Goal: Manage account settings: Manage account settings

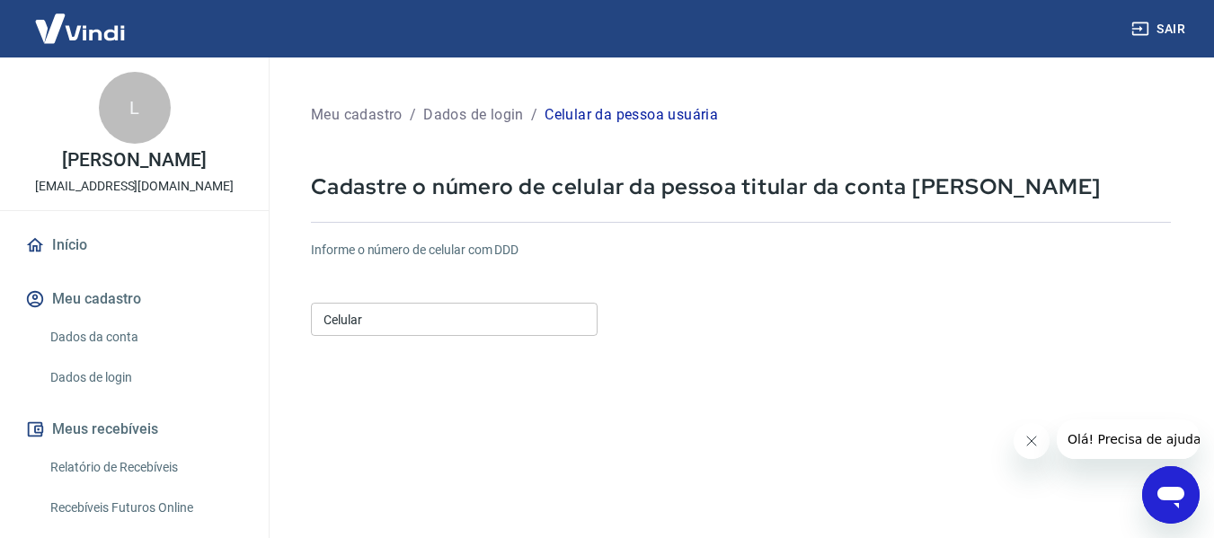
click at [449, 317] on input "Celular" at bounding box center [454, 319] width 287 height 33
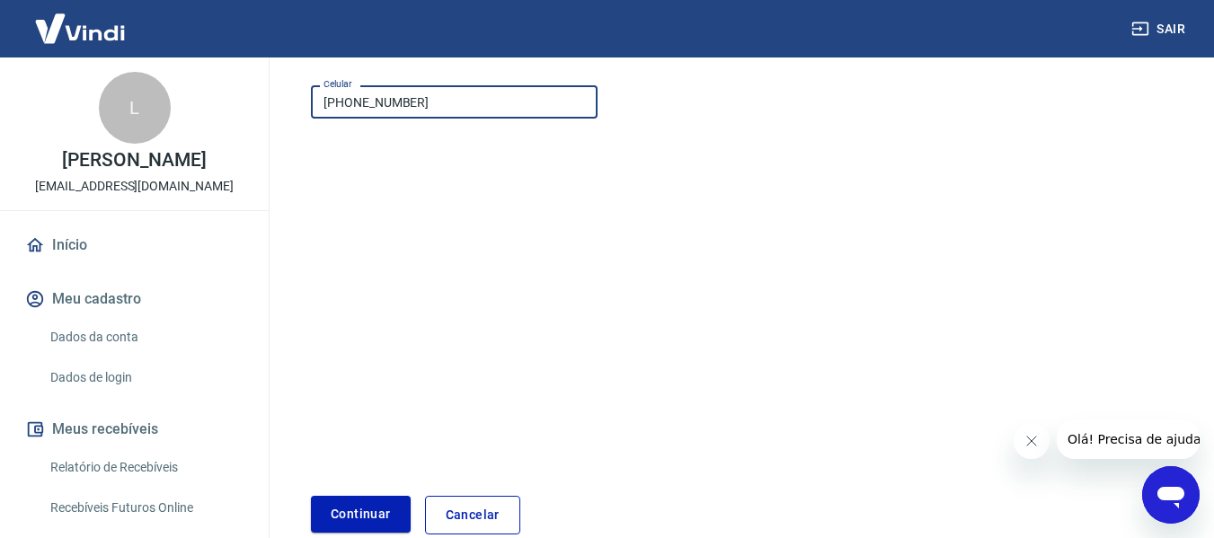
scroll to position [313, 0]
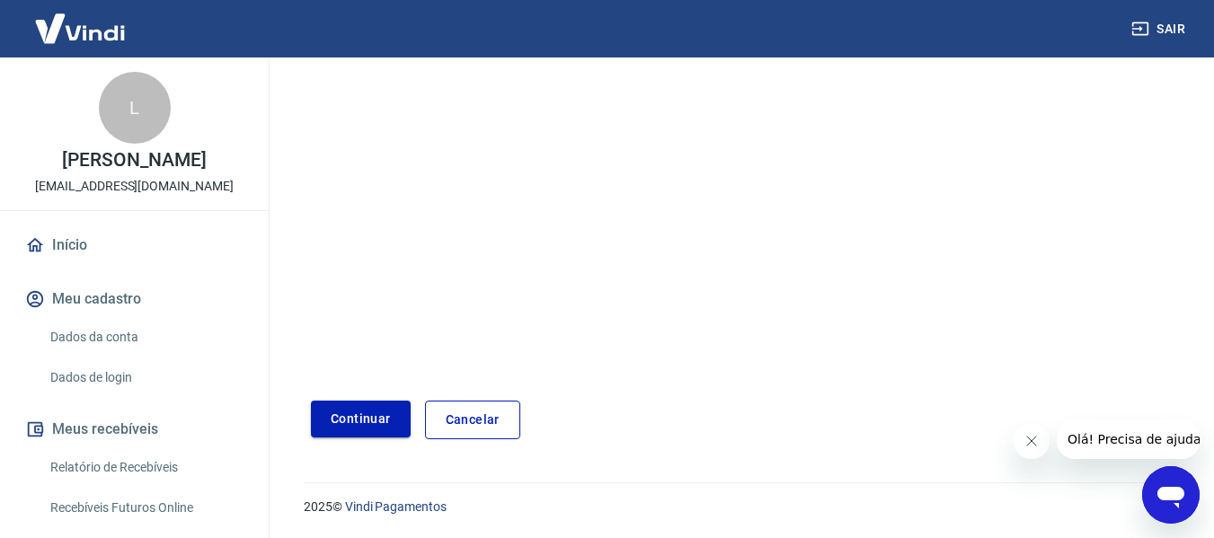
type input "[PHONE_NUMBER]"
click at [373, 415] on button "Continuar" at bounding box center [361, 419] width 100 height 37
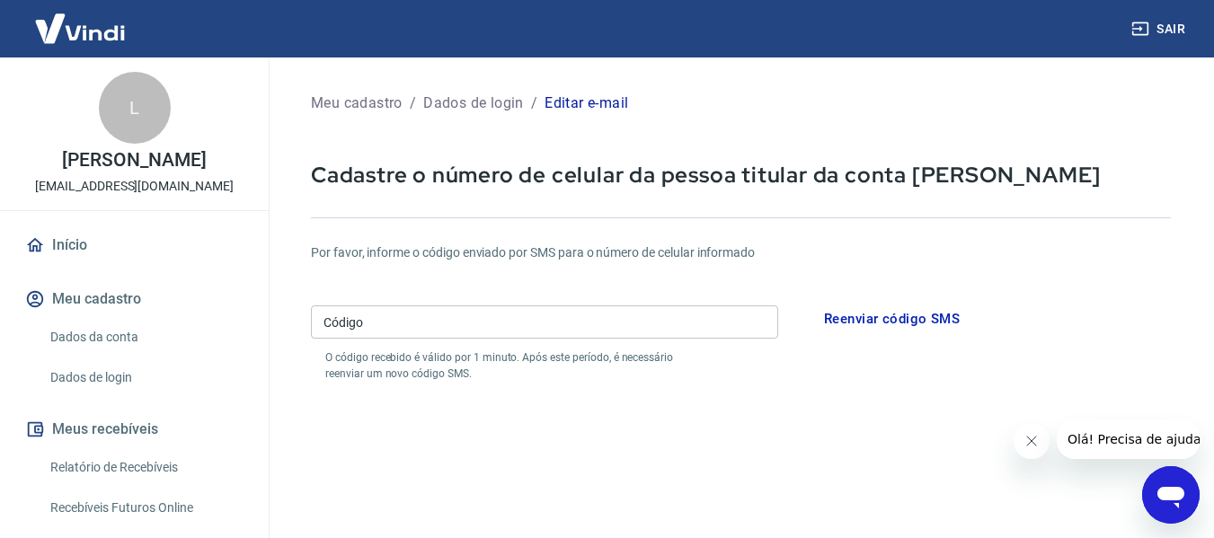
scroll to position [10, 0]
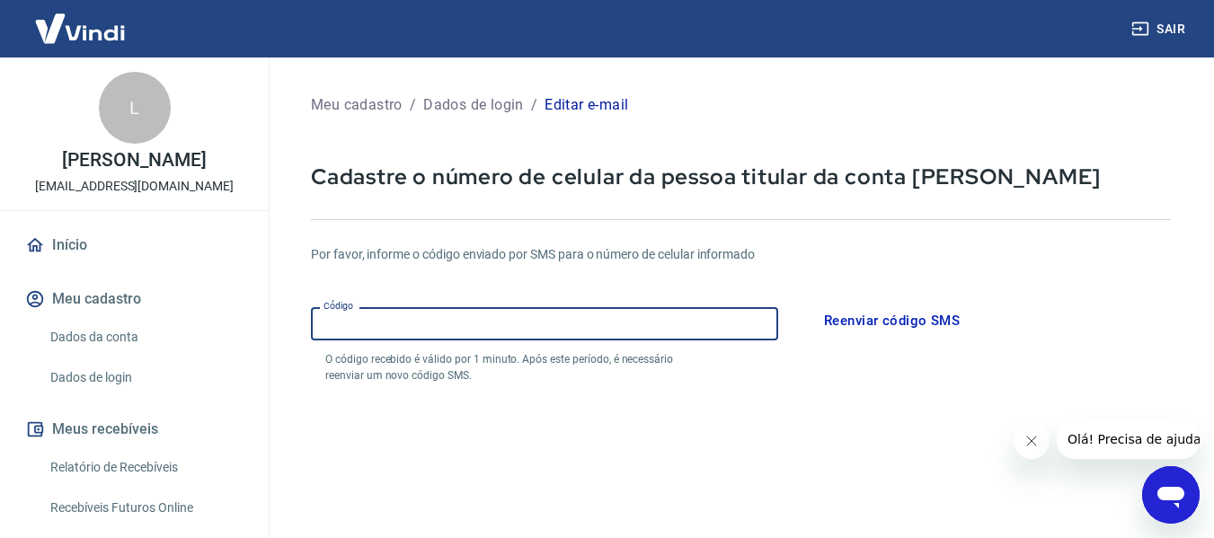
click at [600, 337] on input "Código" at bounding box center [544, 323] width 467 height 33
type input "926253"
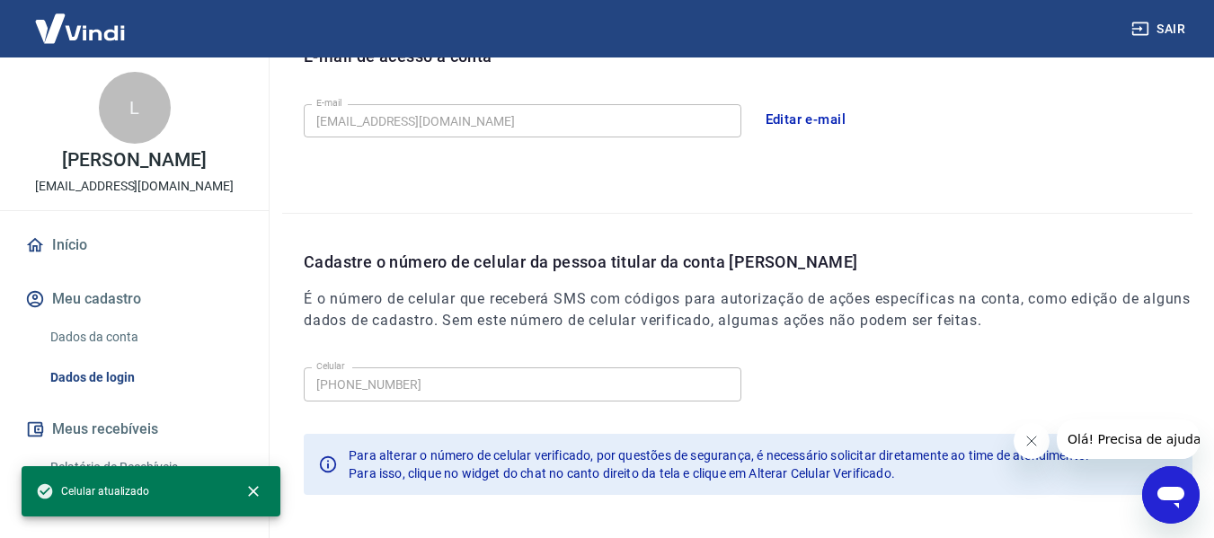
scroll to position [613, 0]
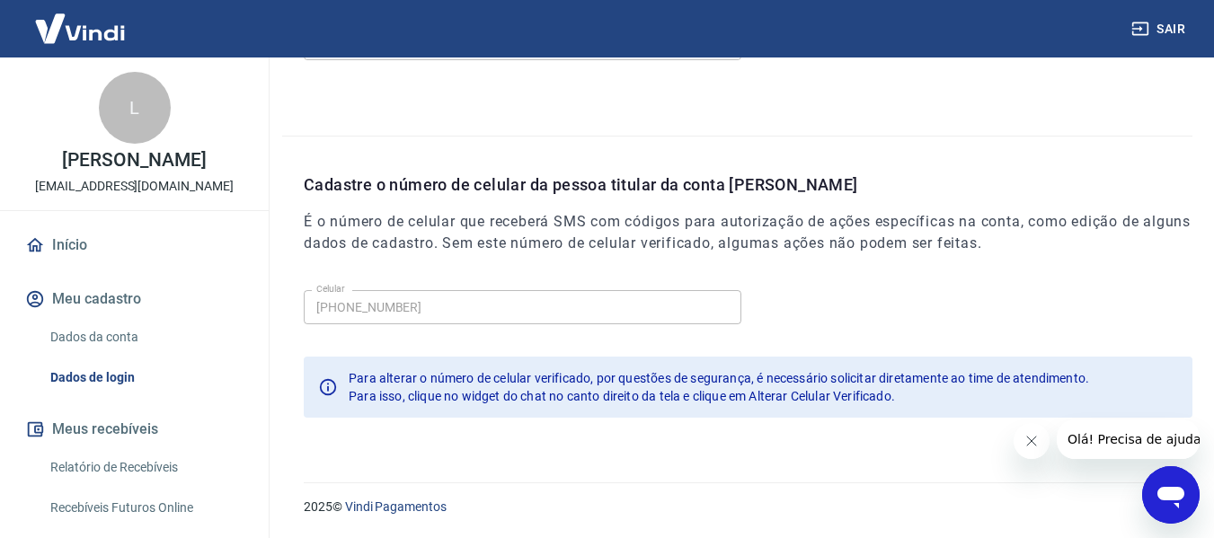
click at [102, 351] on link "Dados da conta" at bounding box center [145, 337] width 204 height 37
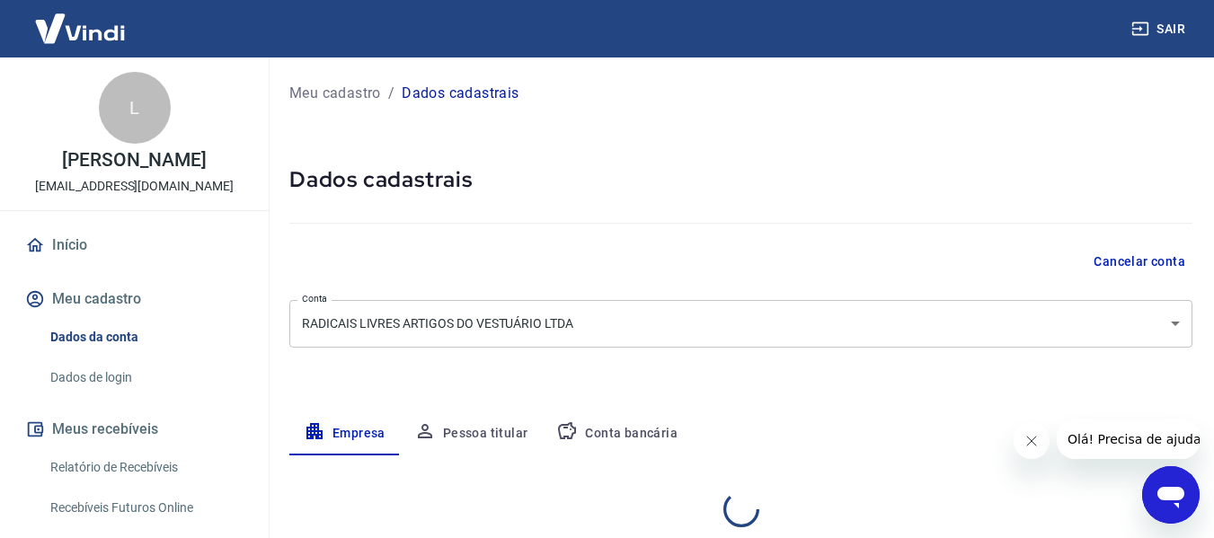
select select "SP"
select select "business"
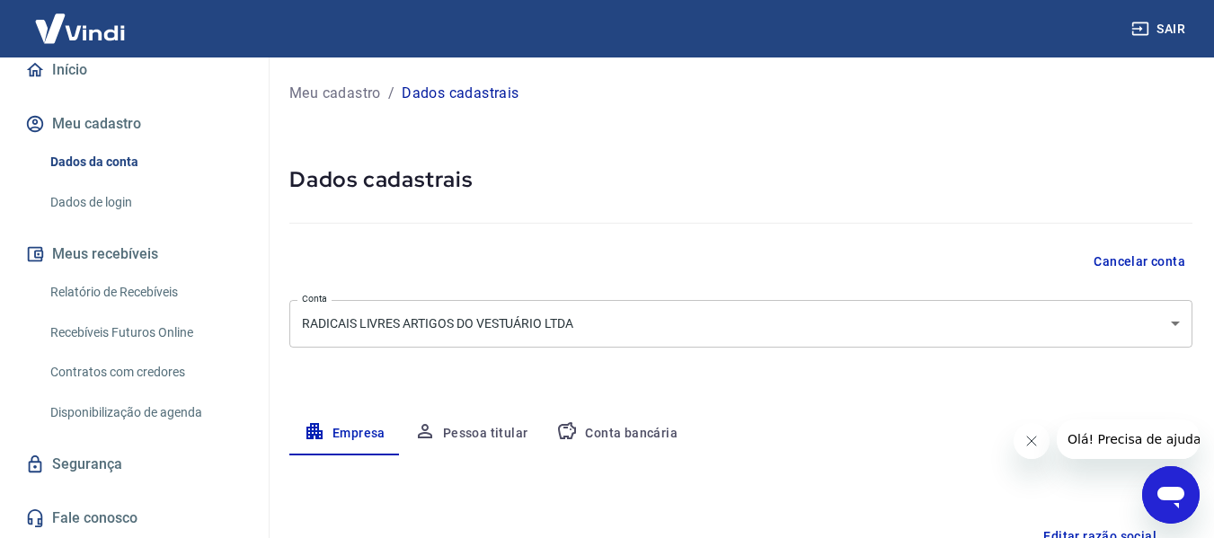
scroll to position [194, 0]
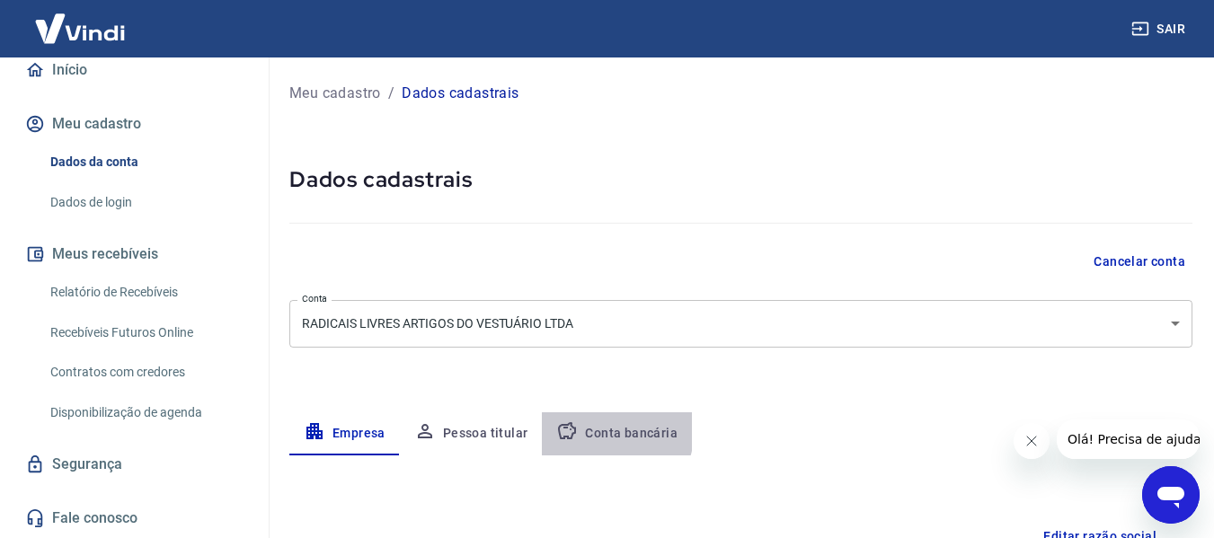
click at [593, 429] on button "Conta bancária" at bounding box center [617, 434] width 150 height 43
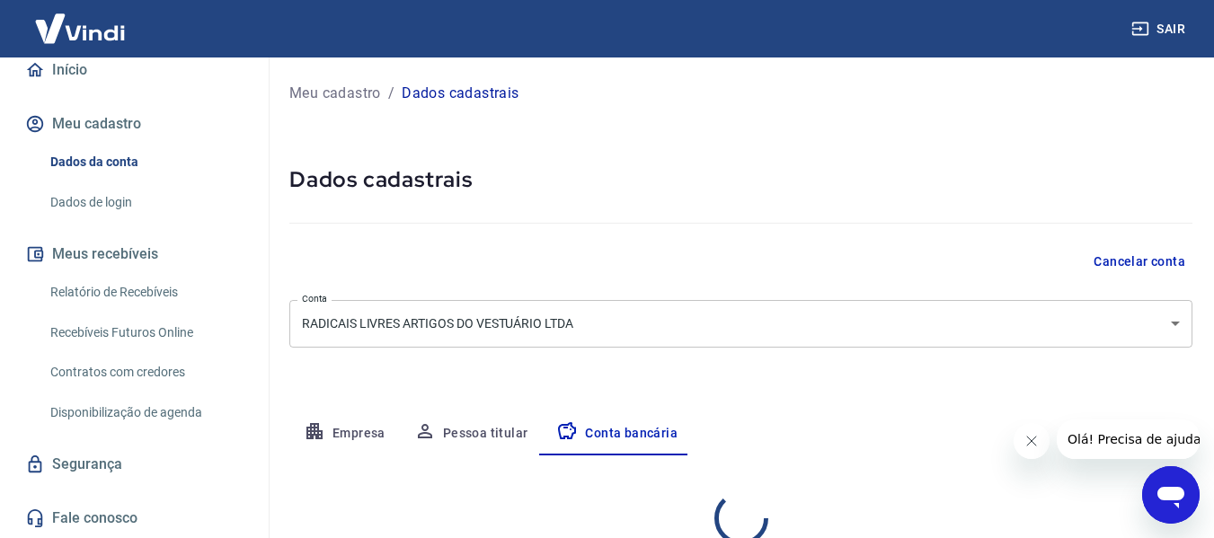
select select "1"
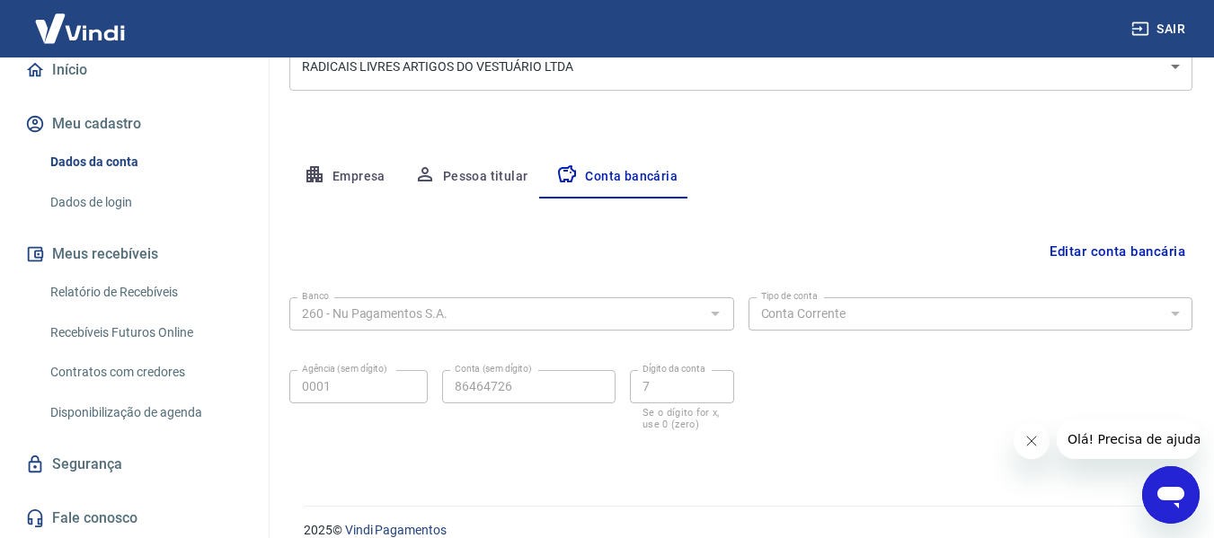
scroll to position [280, 0]
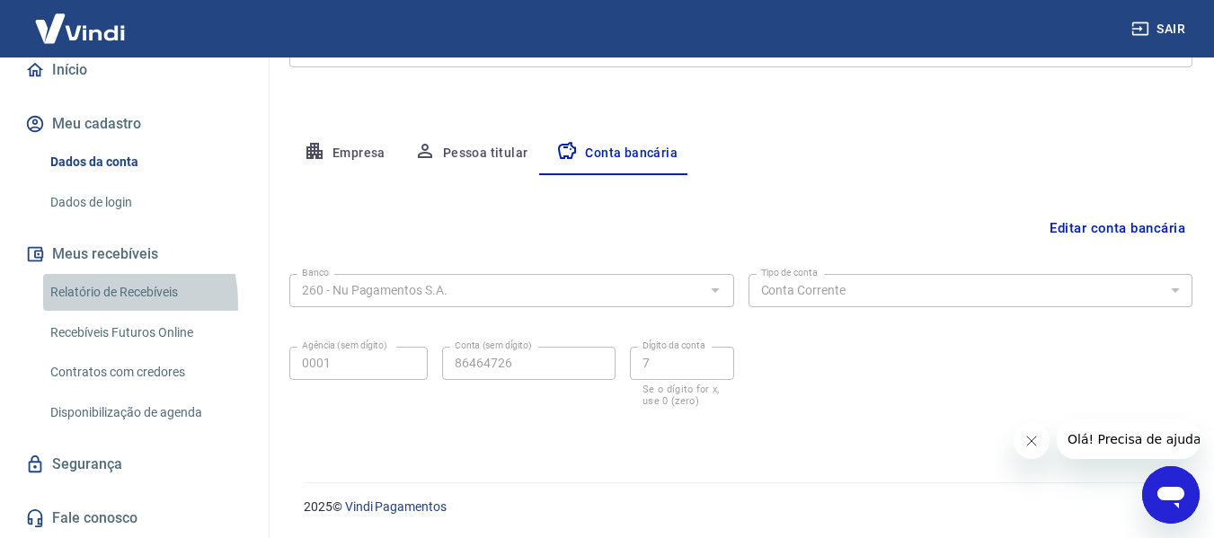
click at [99, 303] on link "Relatório de Recebíveis" at bounding box center [145, 292] width 204 height 37
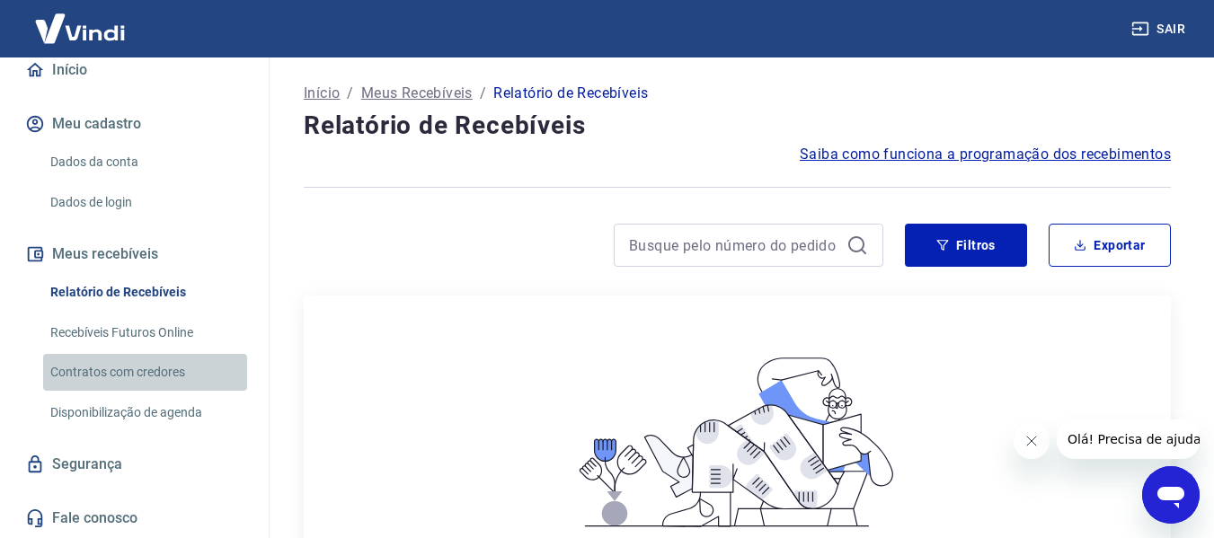
click at [147, 381] on link "Contratos com credores" at bounding box center [145, 372] width 204 height 37
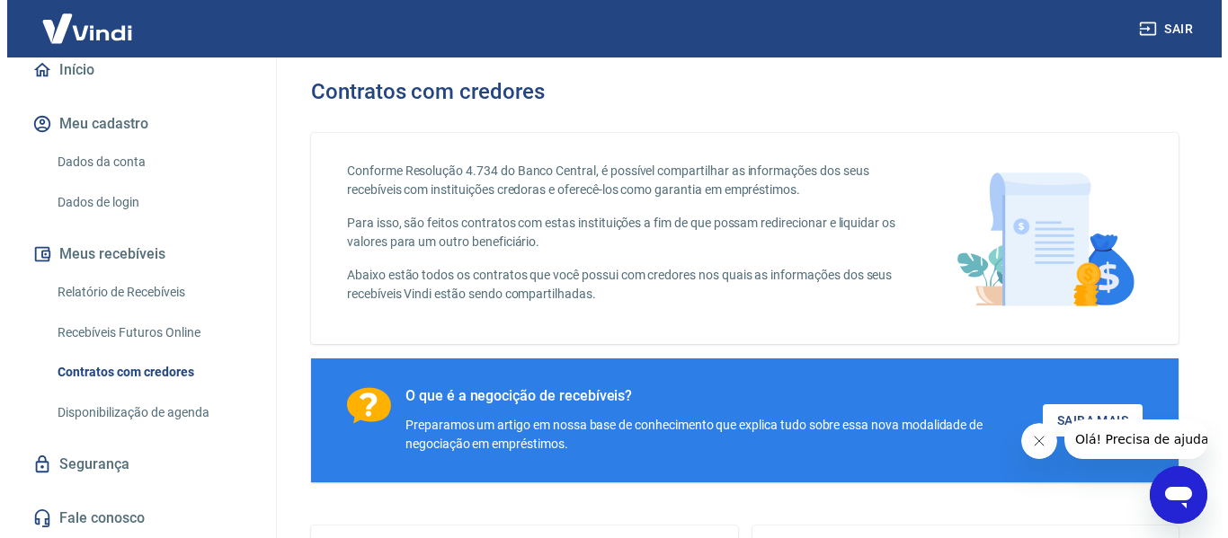
scroll to position [194, 0]
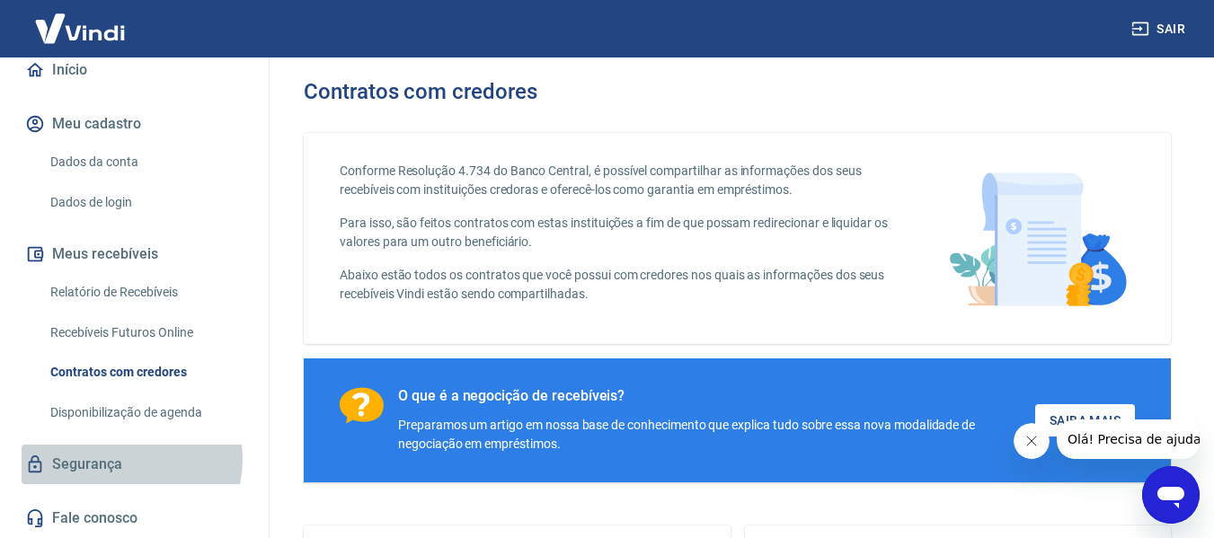
click at [130, 460] on link "Segurança" at bounding box center [135, 465] width 226 height 40
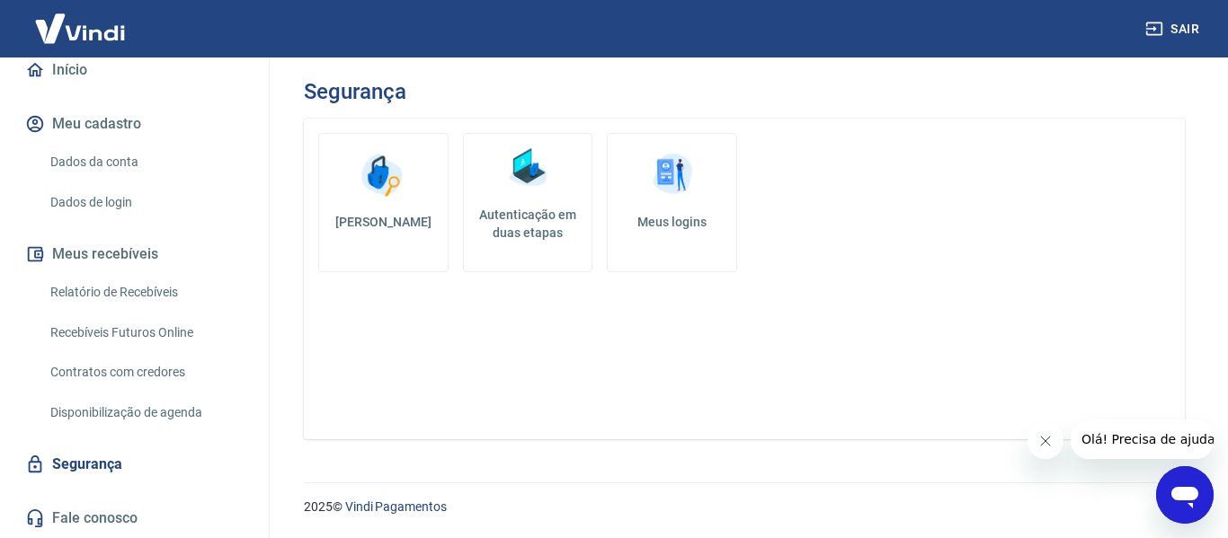
drag, startPoint x: 254, startPoint y: 299, endPoint x: 261, endPoint y: 360, distance: 60.6
click at [261, 360] on div "L [PERSON_NAME] [EMAIL_ADDRESS][DOMAIN_NAME] Início Meu cadastro Dados da conta…" at bounding box center [135, 298] width 270 height 481
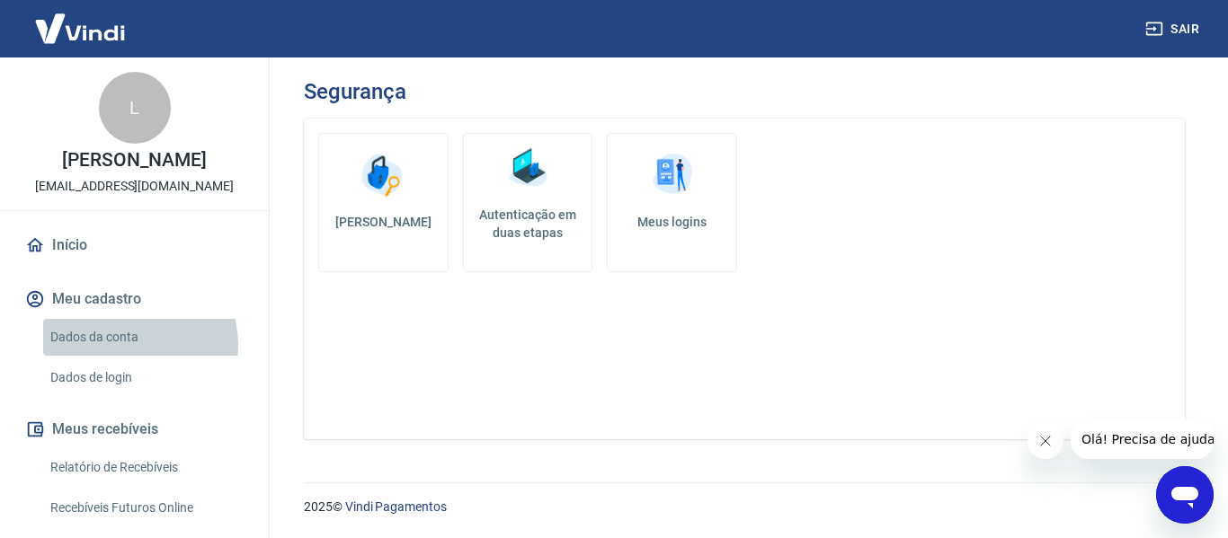
click at [130, 356] on link "Dados da conta" at bounding box center [145, 337] width 204 height 37
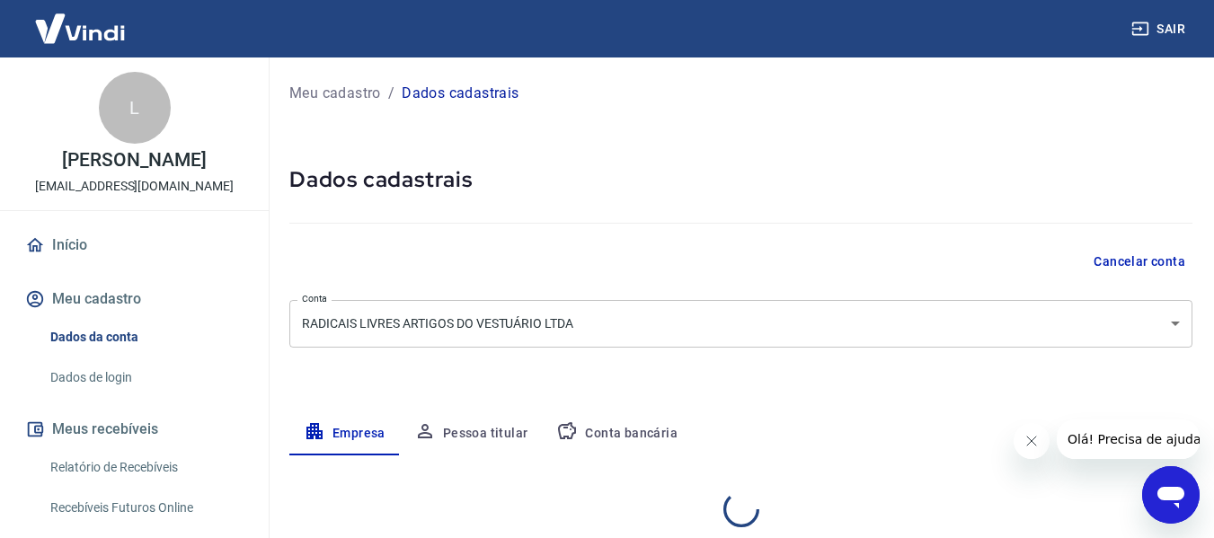
select select "SP"
select select "business"
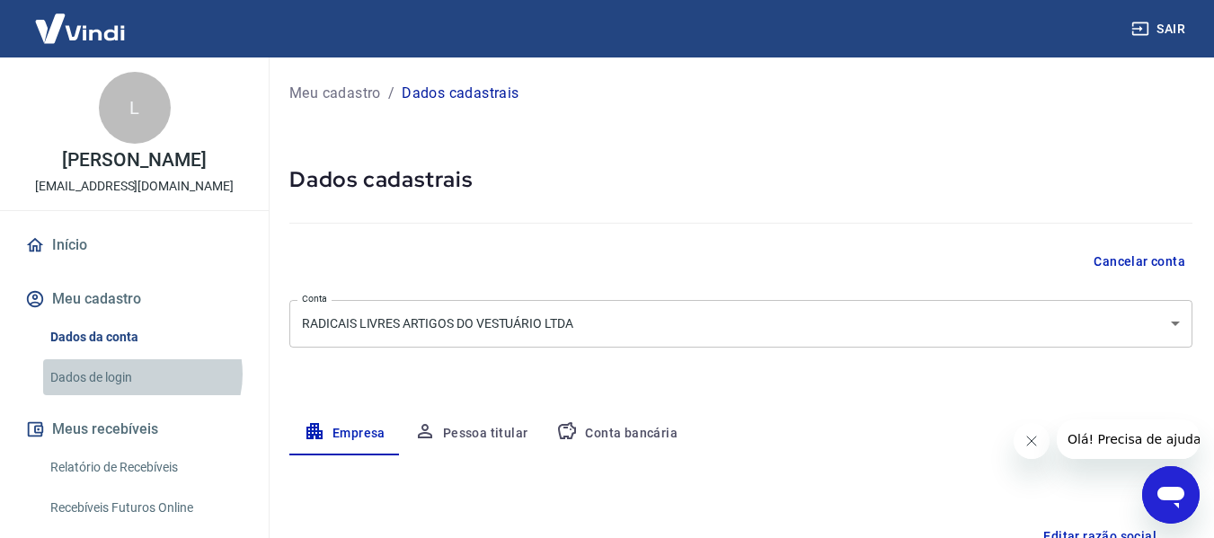
click at [141, 393] on link "Dados de login" at bounding box center [145, 378] width 204 height 37
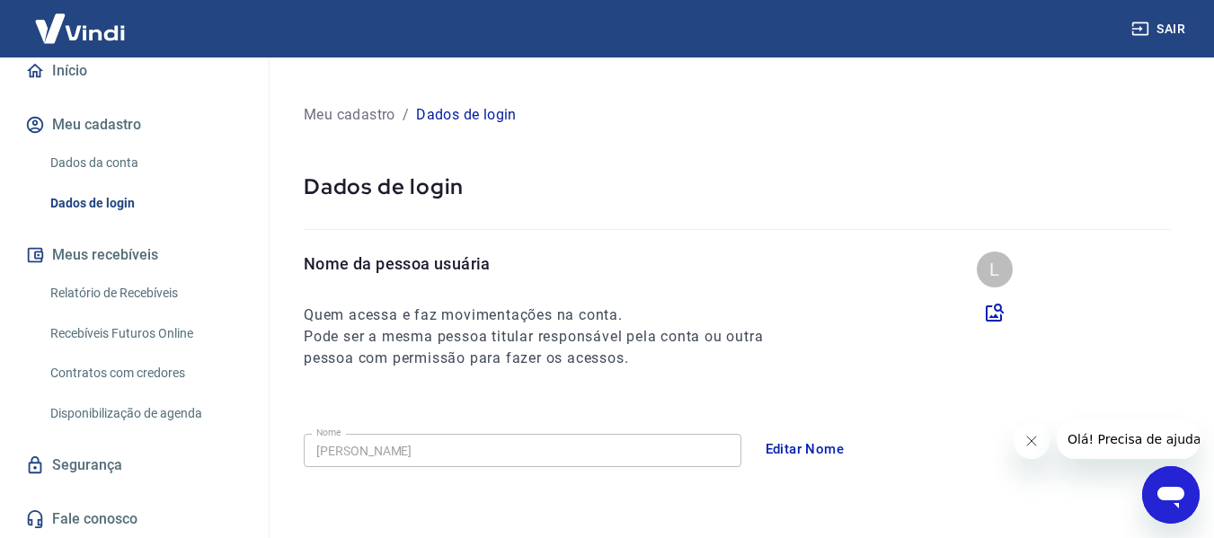
scroll to position [194, 0]
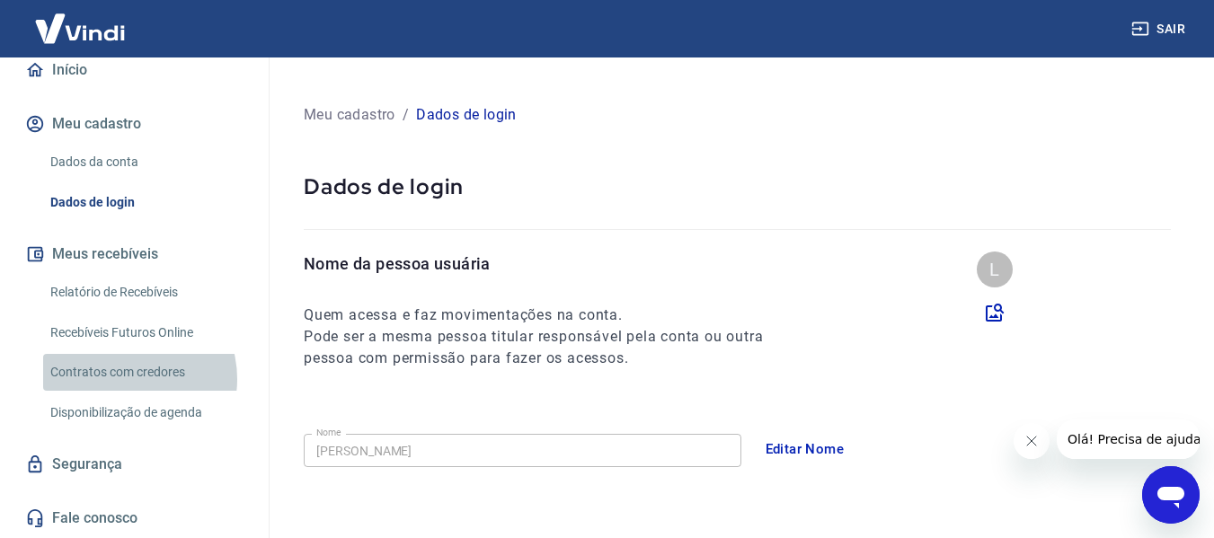
click at [123, 379] on link "Contratos com credores" at bounding box center [145, 372] width 204 height 37
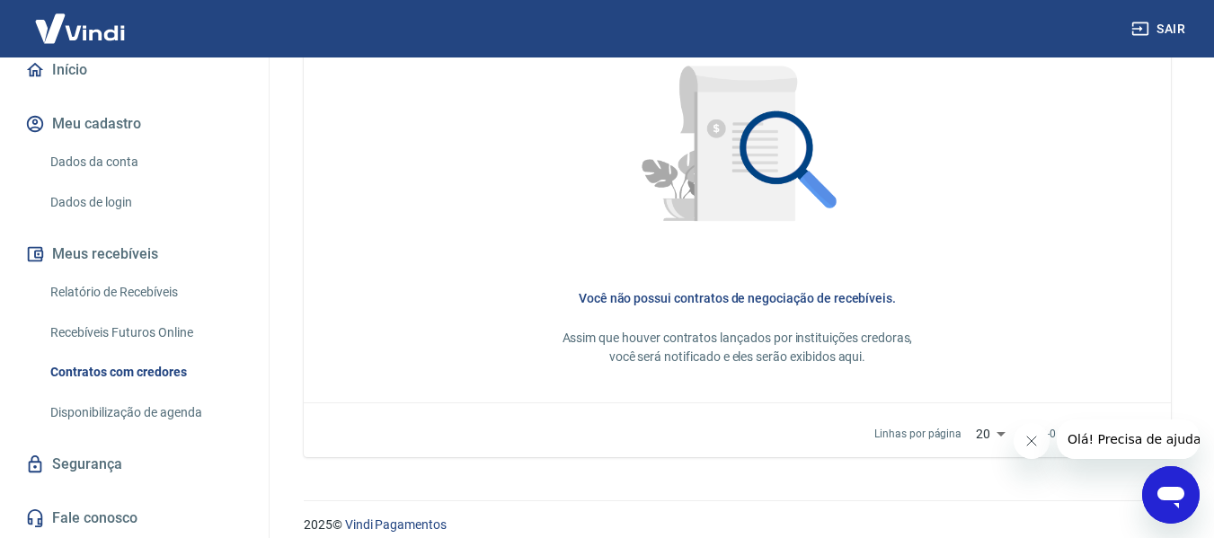
scroll to position [894, 0]
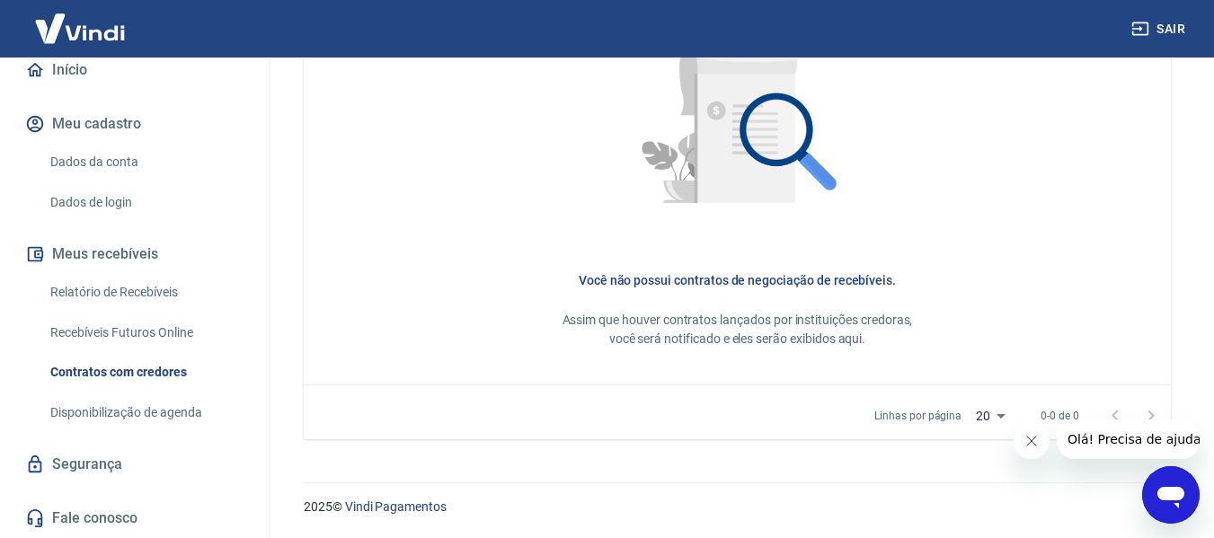
click at [49, 37] on img at bounding box center [80, 28] width 117 height 55
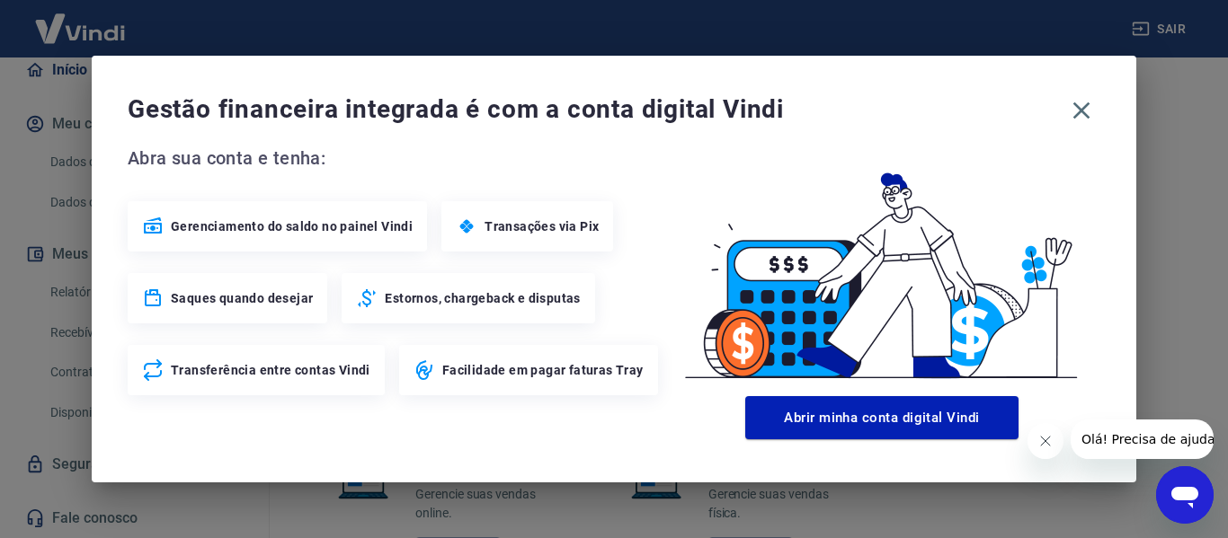
scroll to position [1115, 0]
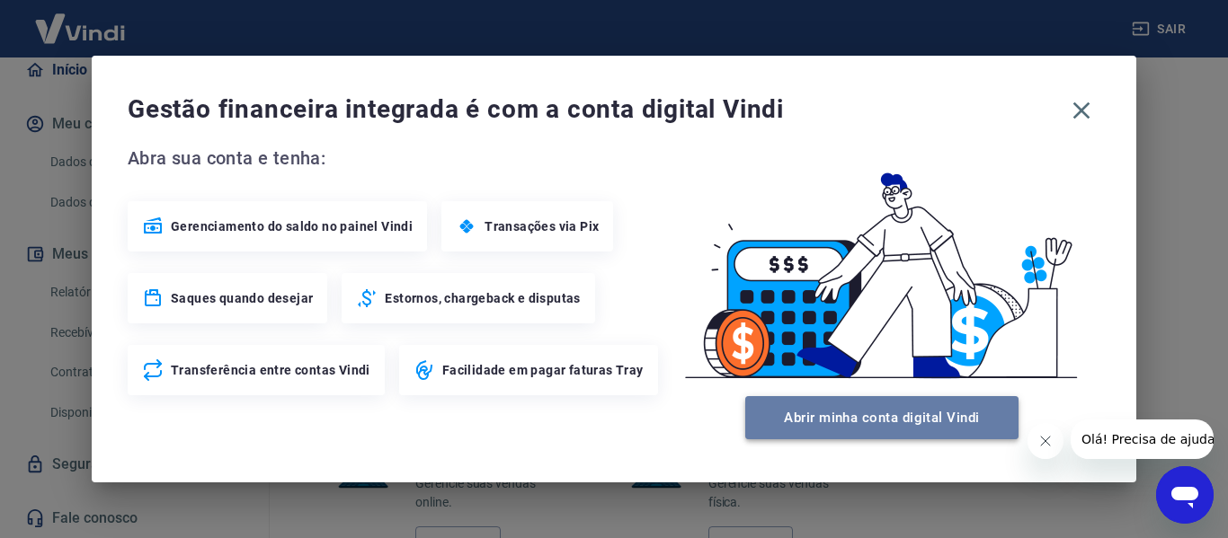
click at [927, 408] on button "Abrir minha conta digital Vindi" at bounding box center [881, 417] width 273 height 43
